Goal: Task Accomplishment & Management: Complete application form

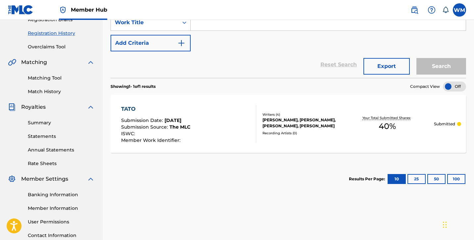
scroll to position [25, 0]
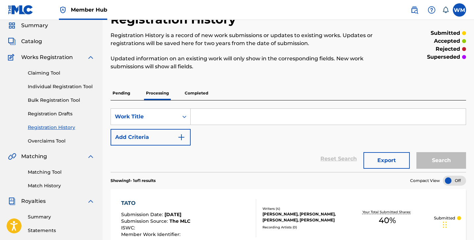
click at [124, 94] on p "Pending" at bounding box center [122, 93] width 22 height 14
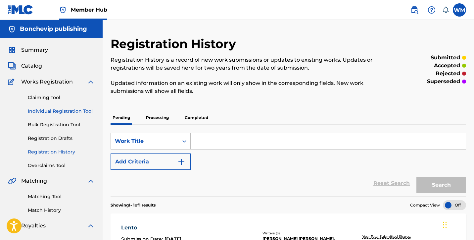
click at [85, 112] on link "Individual Registration Tool" at bounding box center [61, 111] width 67 height 7
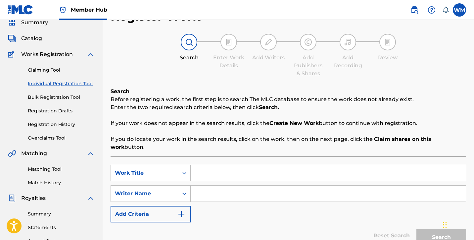
scroll to position [35, 0]
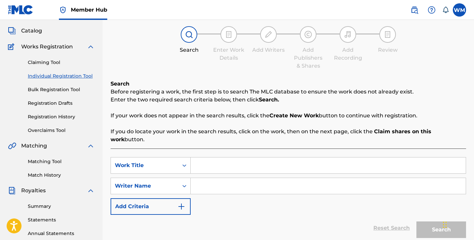
click at [206, 160] on input "Search Form" at bounding box center [328, 165] width 275 height 16
type input "Esca"
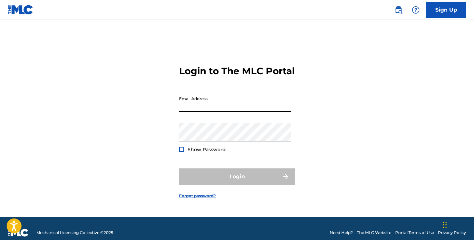
type input "[EMAIL_ADDRESS][DOMAIN_NAME]"
click at [237, 182] on button "Login" at bounding box center [237, 176] width 116 height 17
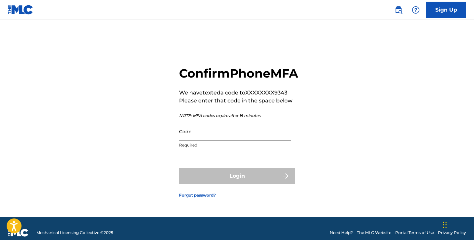
click at [233, 141] on input "Code" at bounding box center [235, 131] width 112 height 19
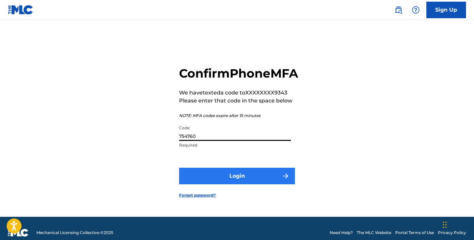
type input "754760"
click at [243, 184] on button "Login" at bounding box center [237, 176] width 116 height 17
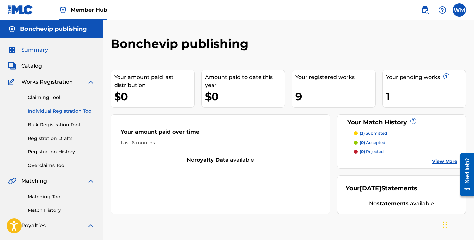
click at [47, 111] on link "Individual Registration Tool" at bounding box center [61, 111] width 67 height 7
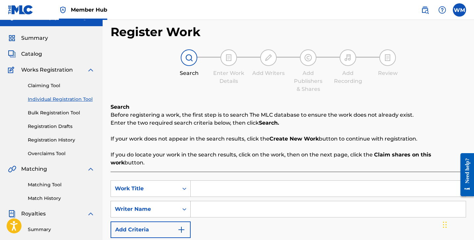
scroll to position [59, 0]
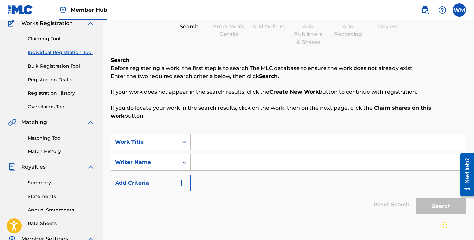
click at [203, 135] on input "Search Form" at bounding box center [328, 142] width 275 height 16
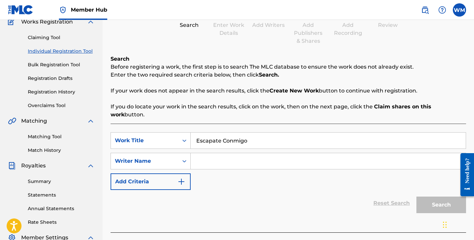
type input "Escapate Conmigo"
click at [230, 156] on input "Search Form" at bounding box center [328, 161] width 275 height 16
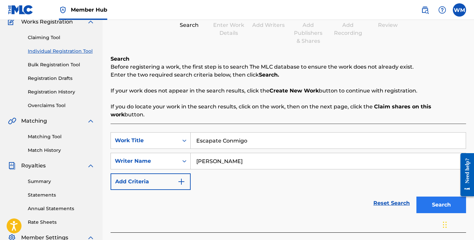
type input "[PERSON_NAME]"
click at [433, 196] on button "Search" at bounding box center [442, 204] width 50 height 17
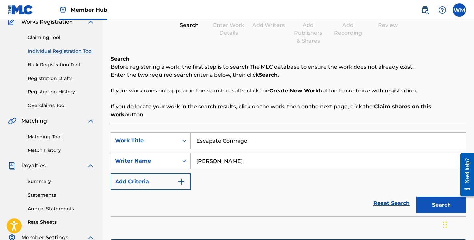
scroll to position [134, 0]
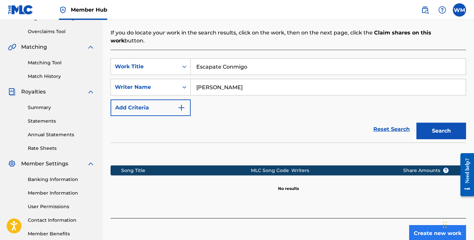
click at [417, 225] on button "Create new work" at bounding box center [437, 233] width 57 height 17
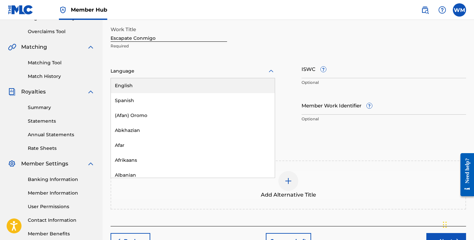
click at [162, 72] on div at bounding box center [193, 71] width 165 height 8
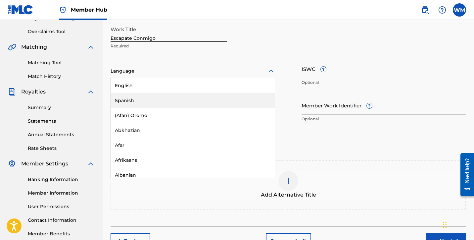
click at [150, 98] on div "Spanish" at bounding box center [193, 100] width 164 height 15
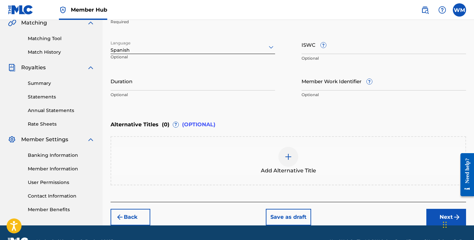
scroll to position [175, 0]
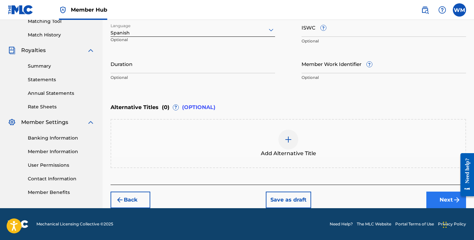
click at [436, 195] on button "Next" at bounding box center [447, 199] width 40 height 17
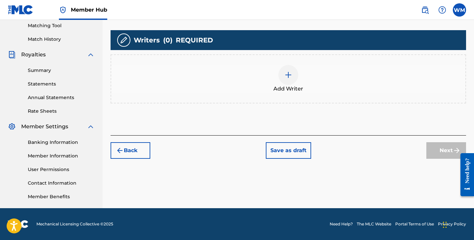
click at [285, 75] on img at bounding box center [289, 75] width 8 height 8
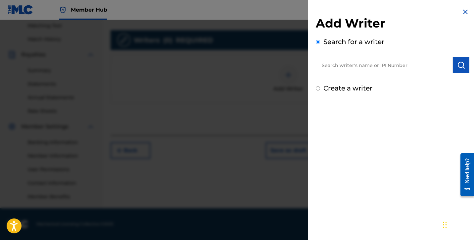
click at [331, 64] on input "text" at bounding box center [384, 65] width 137 height 17
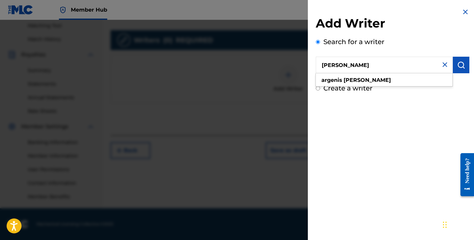
type input "[PERSON_NAME]"
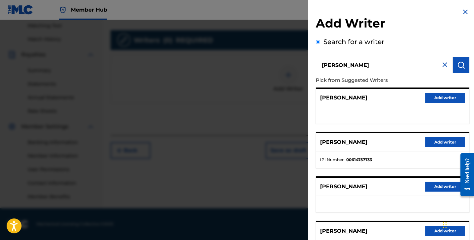
scroll to position [103, 0]
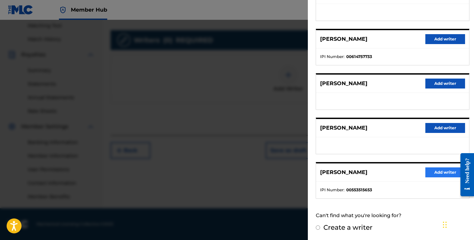
click at [427, 176] on button "Add writer" at bounding box center [446, 172] width 40 height 10
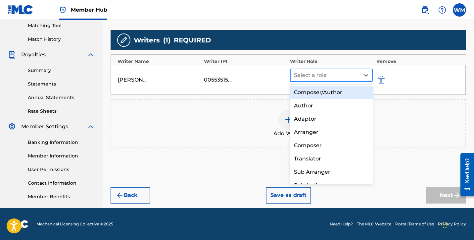
click at [316, 78] on div at bounding box center [325, 75] width 63 height 9
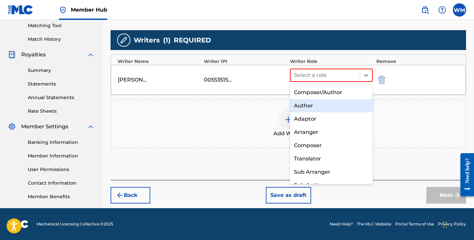
click at [309, 104] on div "Author" at bounding box center [331, 105] width 83 height 13
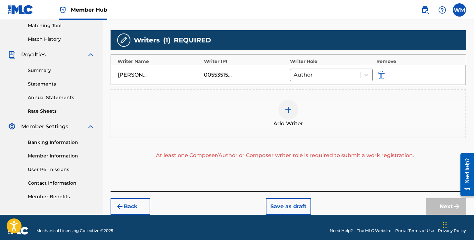
click at [290, 113] on img at bounding box center [289, 110] width 8 height 8
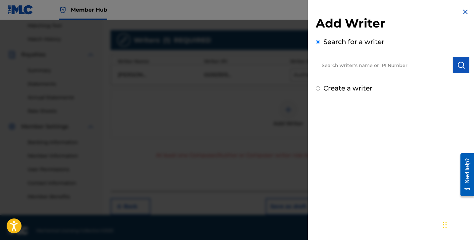
click at [335, 67] on input "text" at bounding box center [384, 65] width 137 height 17
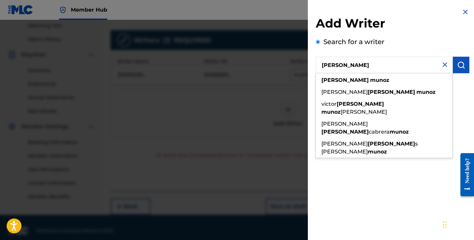
type input "[PERSON_NAME]"
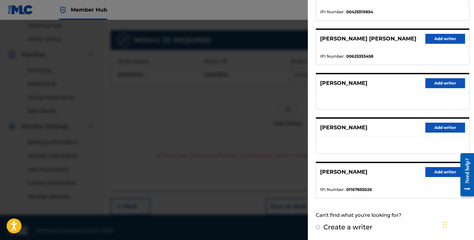
scroll to position [178, 0]
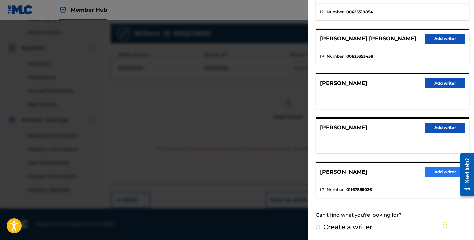
click at [434, 174] on button "Add writer" at bounding box center [446, 172] width 40 height 10
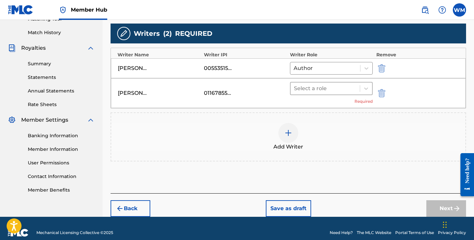
click at [325, 89] on div at bounding box center [325, 88] width 63 height 9
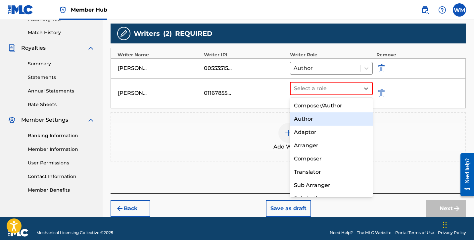
click at [313, 119] on div "Author" at bounding box center [331, 118] width 83 height 13
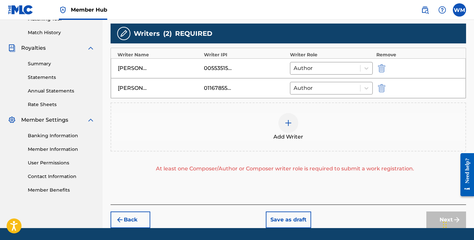
click at [291, 129] on div at bounding box center [289, 123] width 20 height 20
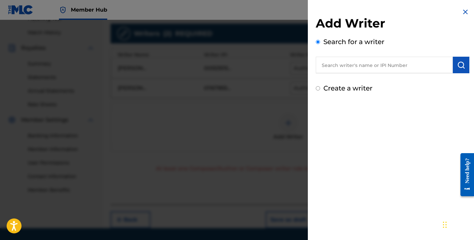
click at [338, 67] on input "text" at bounding box center [384, 65] width 137 height 17
type input "l"
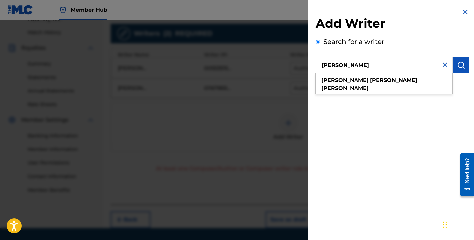
type input "[PERSON_NAME]"
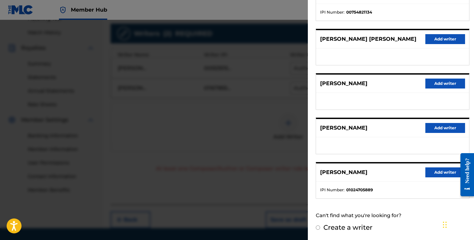
scroll to position [197, 0]
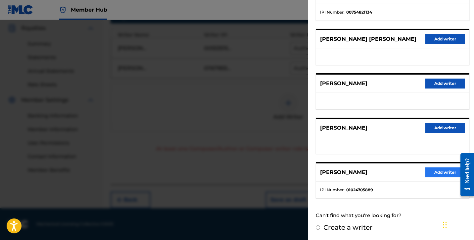
click at [438, 174] on button "Add writer" at bounding box center [446, 172] width 40 height 10
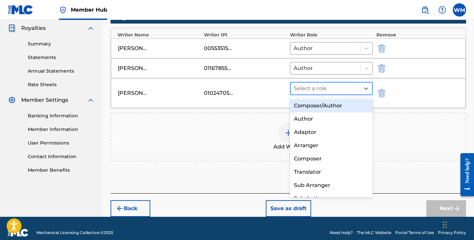
click at [317, 89] on div at bounding box center [325, 88] width 63 height 9
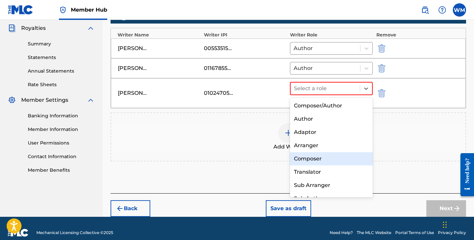
scroll to position [9, 0]
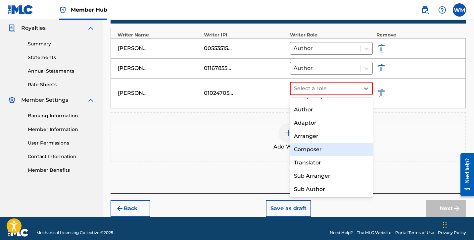
click at [319, 149] on div "Composer" at bounding box center [331, 149] width 83 height 13
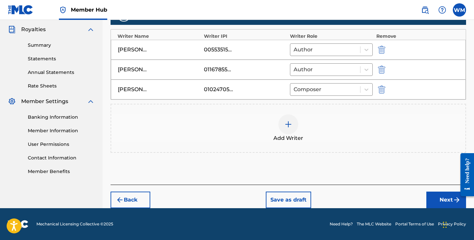
click at [286, 125] on img at bounding box center [289, 124] width 8 height 8
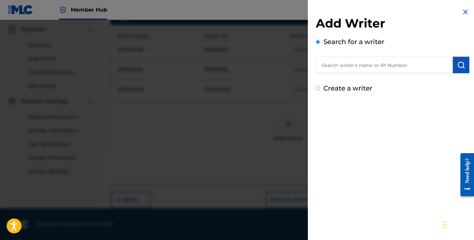
click at [334, 66] on input "text" at bounding box center [384, 65] width 137 height 17
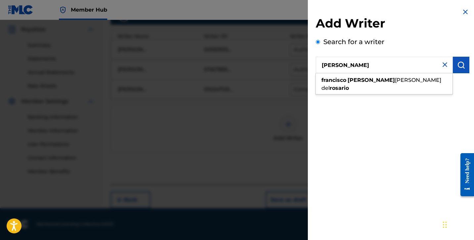
type input "[PERSON_NAME]"
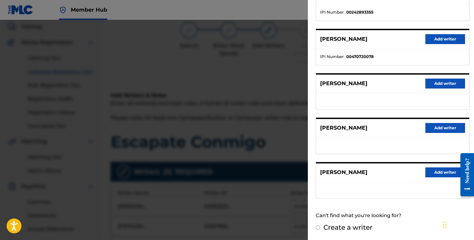
scroll to position [116, 0]
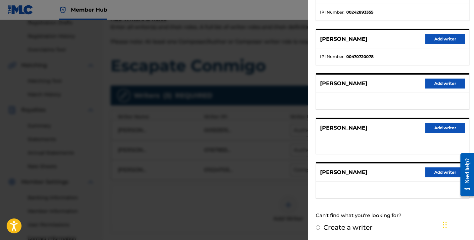
click at [317, 228] on input "Create a writer" at bounding box center [318, 227] width 4 height 4
radio input "false"
radio input "true"
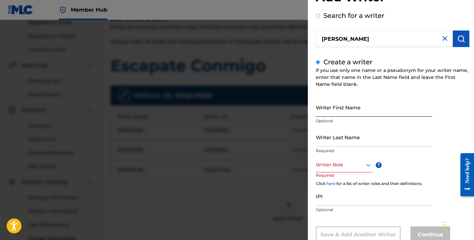
click at [344, 109] on input "Writer First Name" at bounding box center [374, 107] width 117 height 19
type input "[PERSON_NAME]"
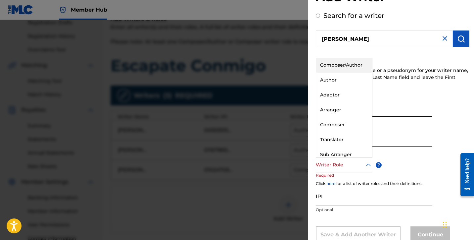
click at [367, 166] on icon at bounding box center [369, 165] width 8 height 8
click at [350, 127] on div "Composer" at bounding box center [344, 124] width 56 height 15
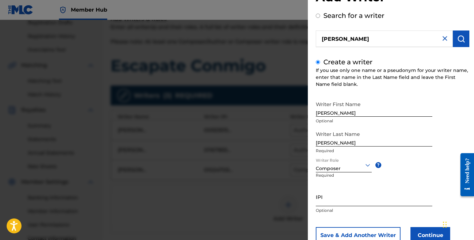
click at [343, 202] on input "IPI" at bounding box center [374, 196] width 117 height 19
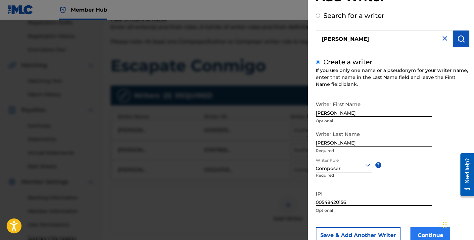
type input "00548420156"
click at [426, 232] on button "Continue" at bounding box center [431, 235] width 40 height 17
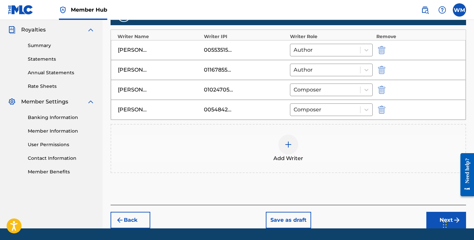
scroll to position [216, 0]
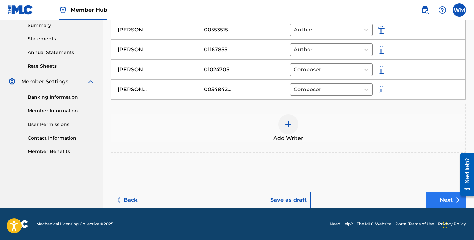
click at [432, 199] on button "Next" at bounding box center [447, 199] width 40 height 17
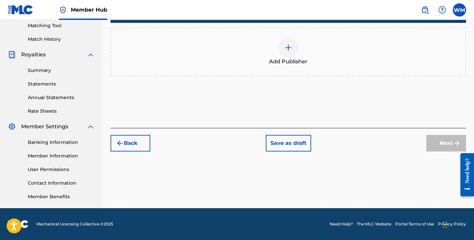
click at [288, 47] on img at bounding box center [289, 48] width 8 height 8
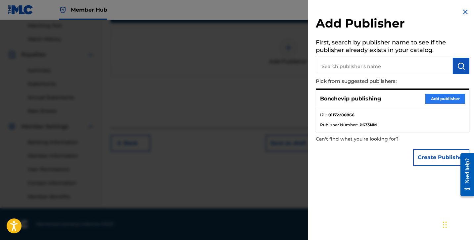
click at [448, 97] on button "Add publisher" at bounding box center [446, 99] width 40 height 10
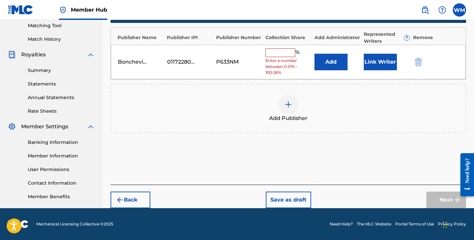
click at [288, 51] on input "text" at bounding box center [281, 52] width 30 height 9
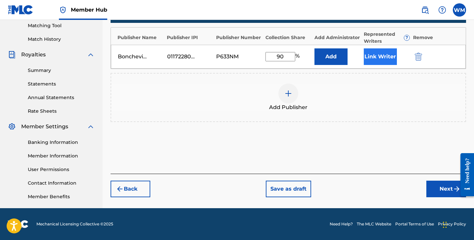
type input "90"
click at [393, 58] on button "Link Writer" at bounding box center [380, 56] width 33 height 17
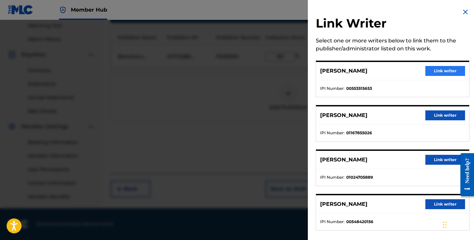
click at [428, 72] on button "Link writer" at bounding box center [446, 71] width 40 height 10
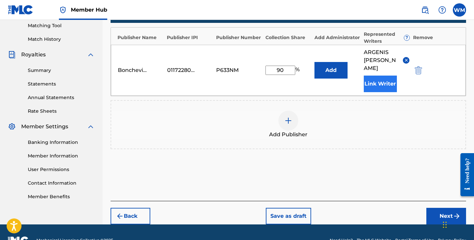
click at [379, 77] on button "Link Writer" at bounding box center [380, 84] width 33 height 17
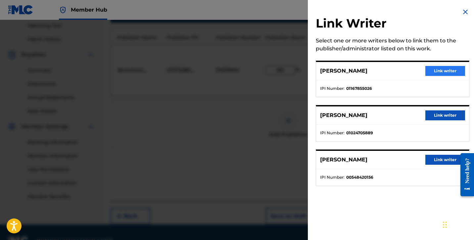
click at [434, 72] on button "Link writer" at bounding box center [446, 71] width 40 height 10
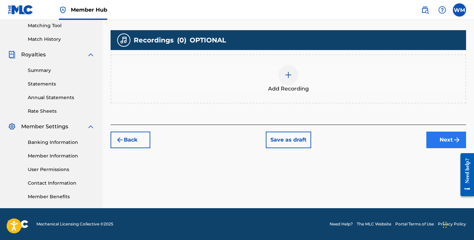
click at [434, 140] on button "Next" at bounding box center [447, 140] width 40 height 17
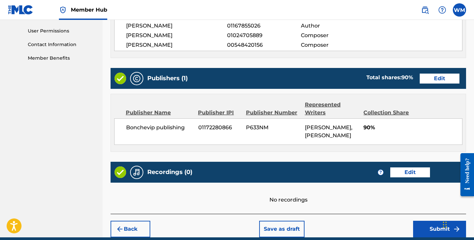
scroll to position [338, 0]
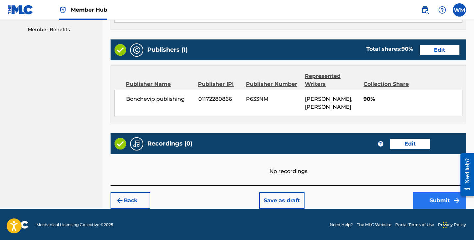
click at [436, 199] on button "Submit" at bounding box center [439, 200] width 53 height 17
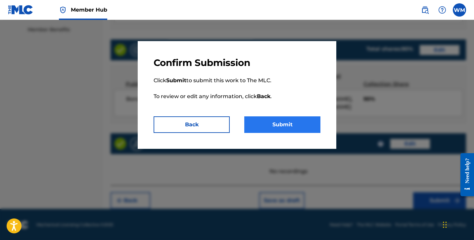
click at [290, 126] on button "Submit" at bounding box center [282, 124] width 76 height 17
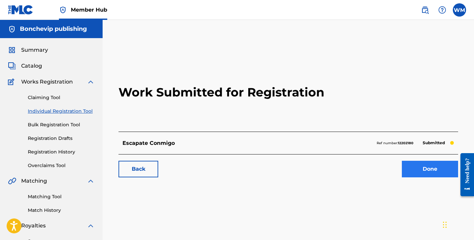
click at [432, 173] on link "Done" at bounding box center [430, 169] width 56 height 17
